Goal: Understand process/instructions

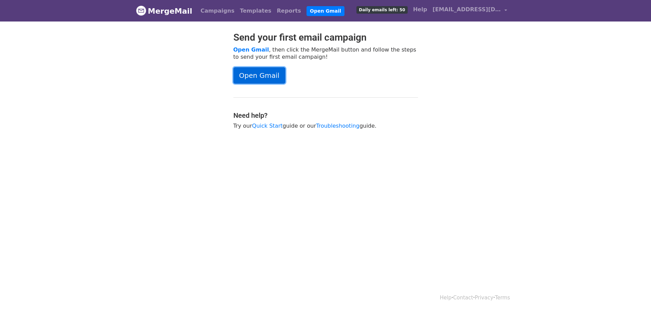
click at [272, 76] on link "Open Gmail" at bounding box center [259, 75] width 52 height 16
click at [270, 79] on link "Open Gmail" at bounding box center [259, 75] width 52 height 16
click at [306, 11] on link "Open Gmail" at bounding box center [325, 11] width 38 height 10
click at [268, 74] on link "Open Gmail" at bounding box center [259, 75] width 52 height 16
click at [259, 76] on link "Open Gmail" at bounding box center [259, 75] width 52 height 16
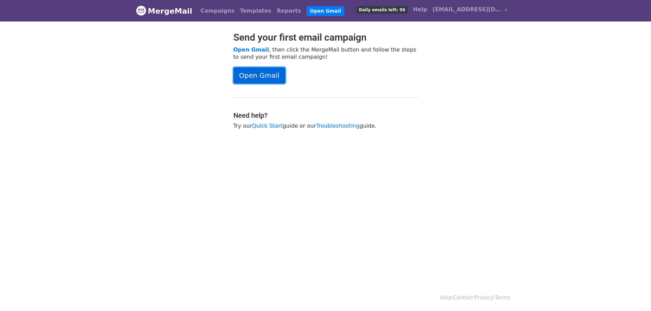
click at [269, 79] on link "Open Gmail" at bounding box center [259, 75] width 52 height 16
click at [259, 78] on link "Open Gmail" at bounding box center [259, 75] width 52 height 16
click at [167, 14] on link "MergeMail" at bounding box center [164, 11] width 56 height 14
click at [477, 9] on span "[EMAIL_ADDRESS][DOMAIN_NAME]" at bounding box center [467, 9] width 68 height 8
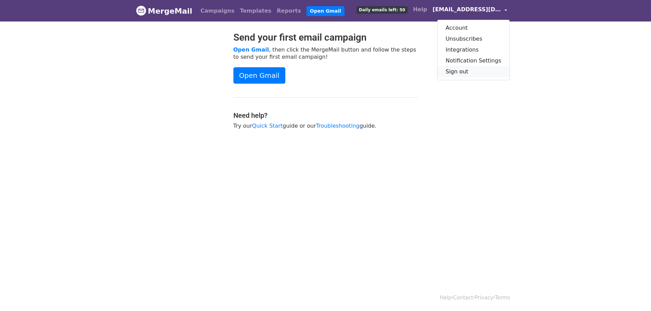
click at [462, 69] on link "Sign out" at bounding box center [473, 71] width 72 height 11
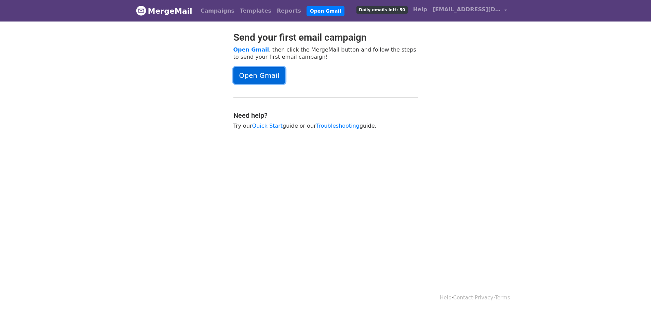
click at [272, 77] on link "Open Gmail" at bounding box center [259, 75] width 52 height 16
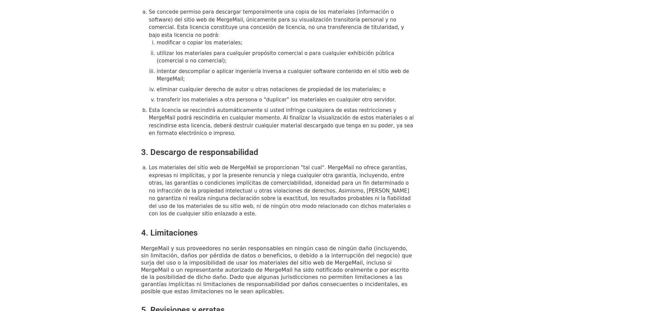
scroll to position [224, 0]
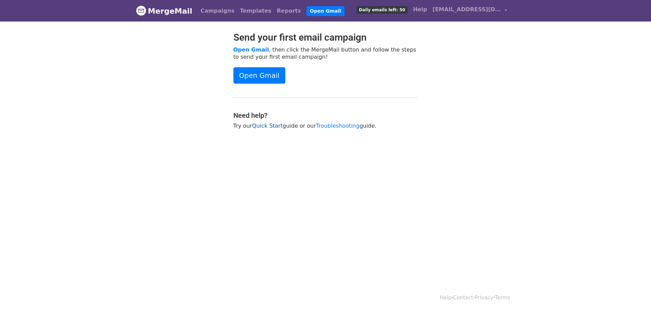
click at [269, 128] on link "Quick Start" at bounding box center [267, 126] width 30 height 6
click at [261, 72] on link "Open Gmail" at bounding box center [259, 75] width 52 height 16
click at [269, 83] on link "Open Gmail" at bounding box center [259, 75] width 52 height 16
click at [499, 8] on span "[EMAIL_ADDRESS][DOMAIN_NAME]" at bounding box center [467, 9] width 68 height 8
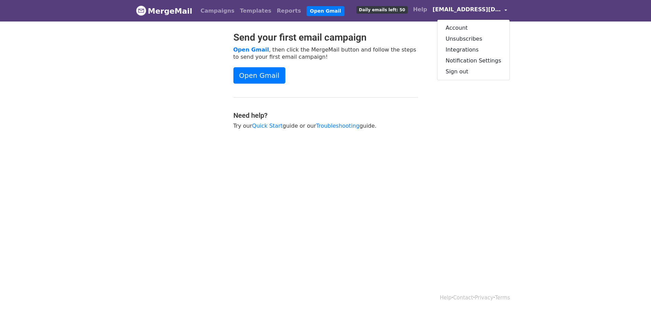
click at [499, 8] on span "[EMAIL_ADDRESS][DOMAIN_NAME]" at bounding box center [467, 9] width 68 height 8
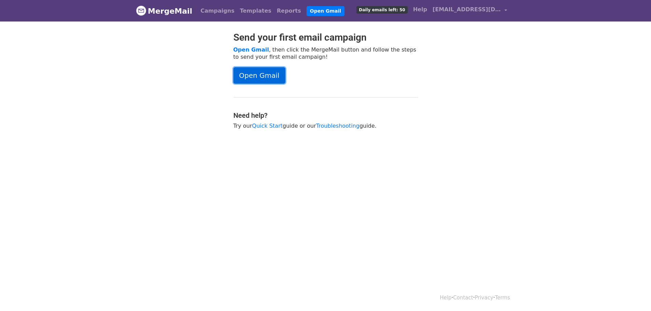
click at [261, 73] on link "Open Gmail" at bounding box center [259, 75] width 52 height 16
click at [269, 80] on link "Open Gmail" at bounding box center [259, 75] width 52 height 16
click at [266, 70] on link "Open Gmail" at bounding box center [259, 75] width 52 height 16
